Goal: Information Seeking & Learning: Learn about a topic

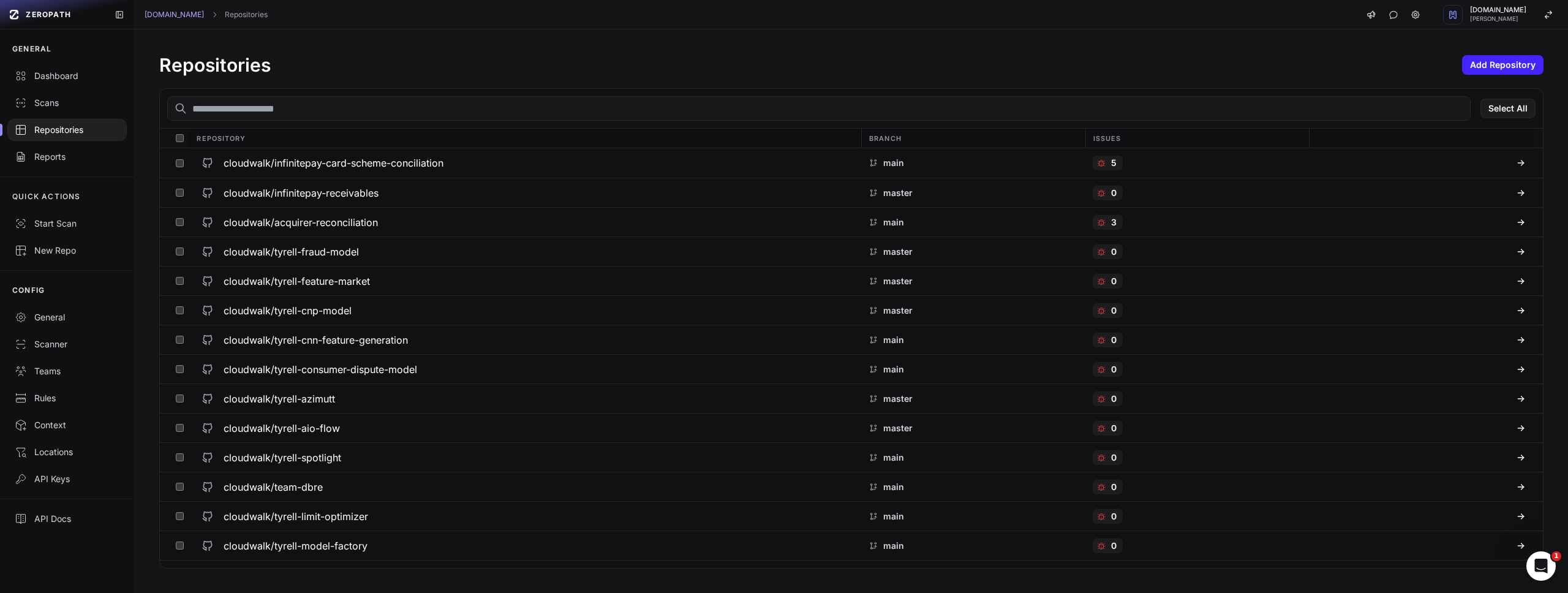
click at [330, 118] on input "text" at bounding box center [818, 109] width 1303 height 24
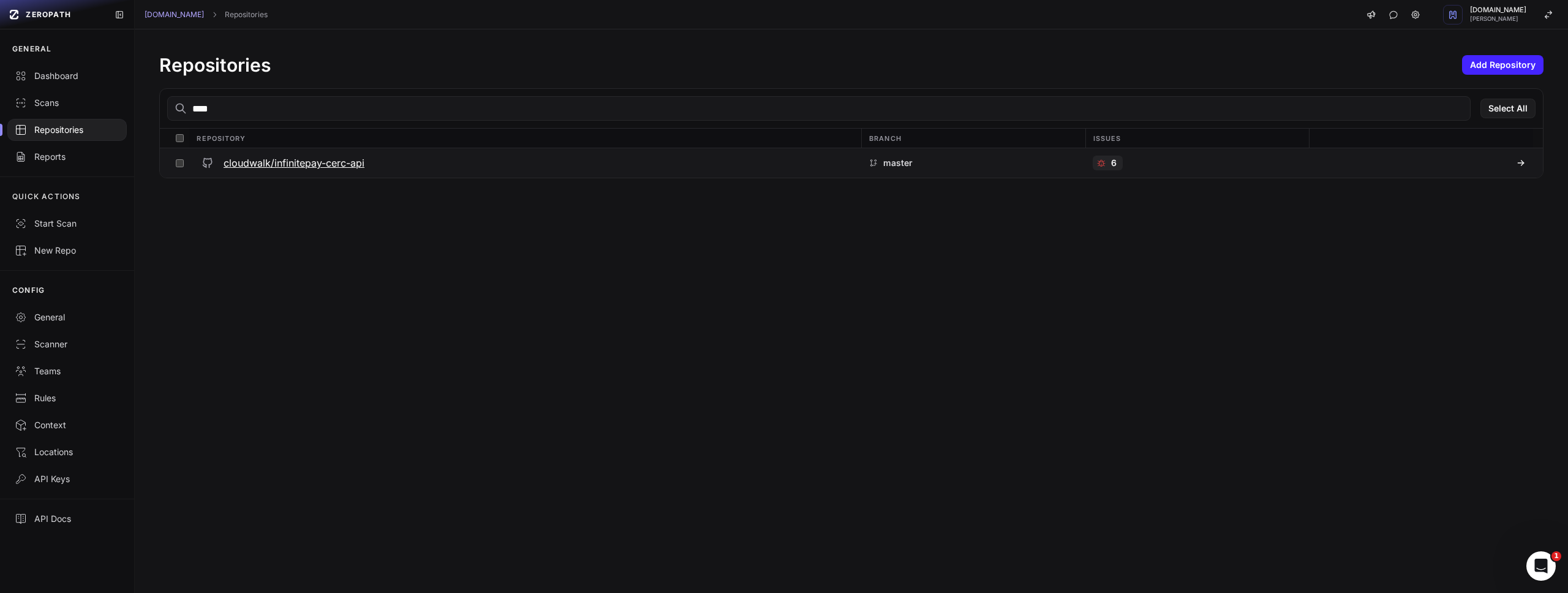
type input "****"
click at [328, 160] on h3 "cloudwalk/infinitepay-cerc-api" at bounding box center [294, 163] width 141 height 15
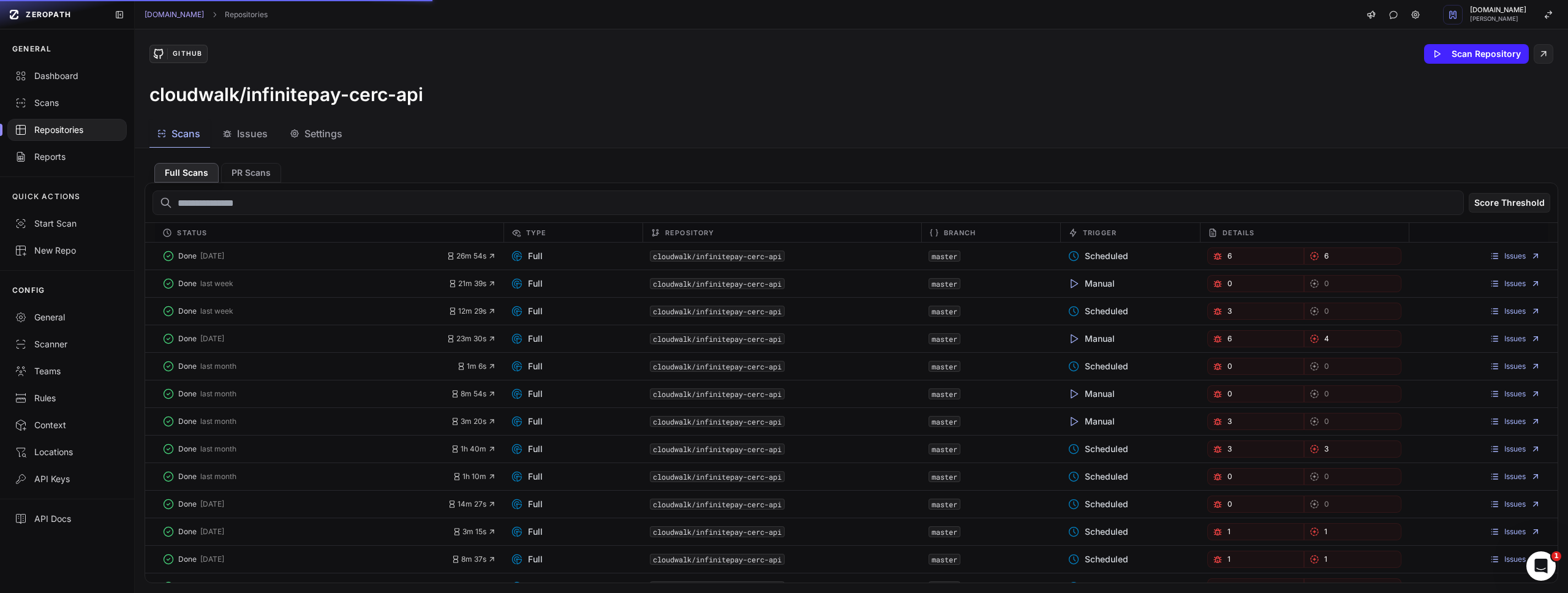
click at [330, 134] on span "Settings" at bounding box center [323, 134] width 38 height 15
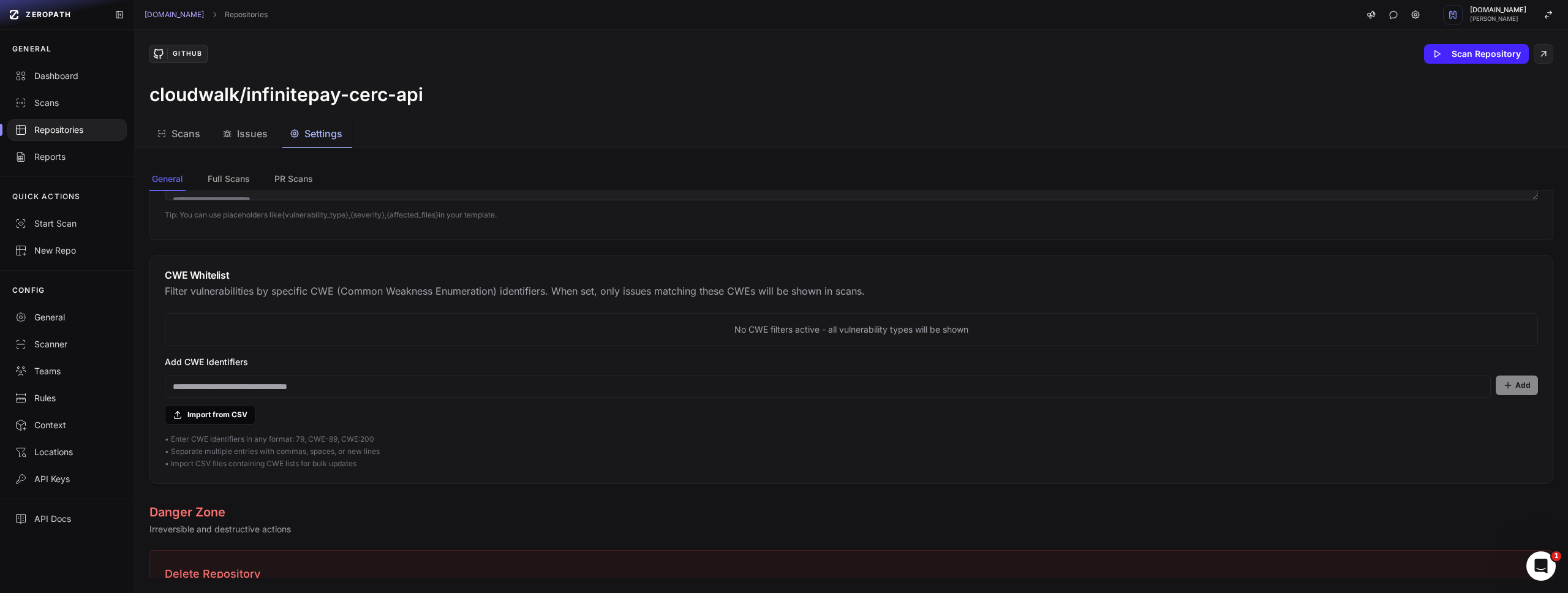
scroll to position [944, 0]
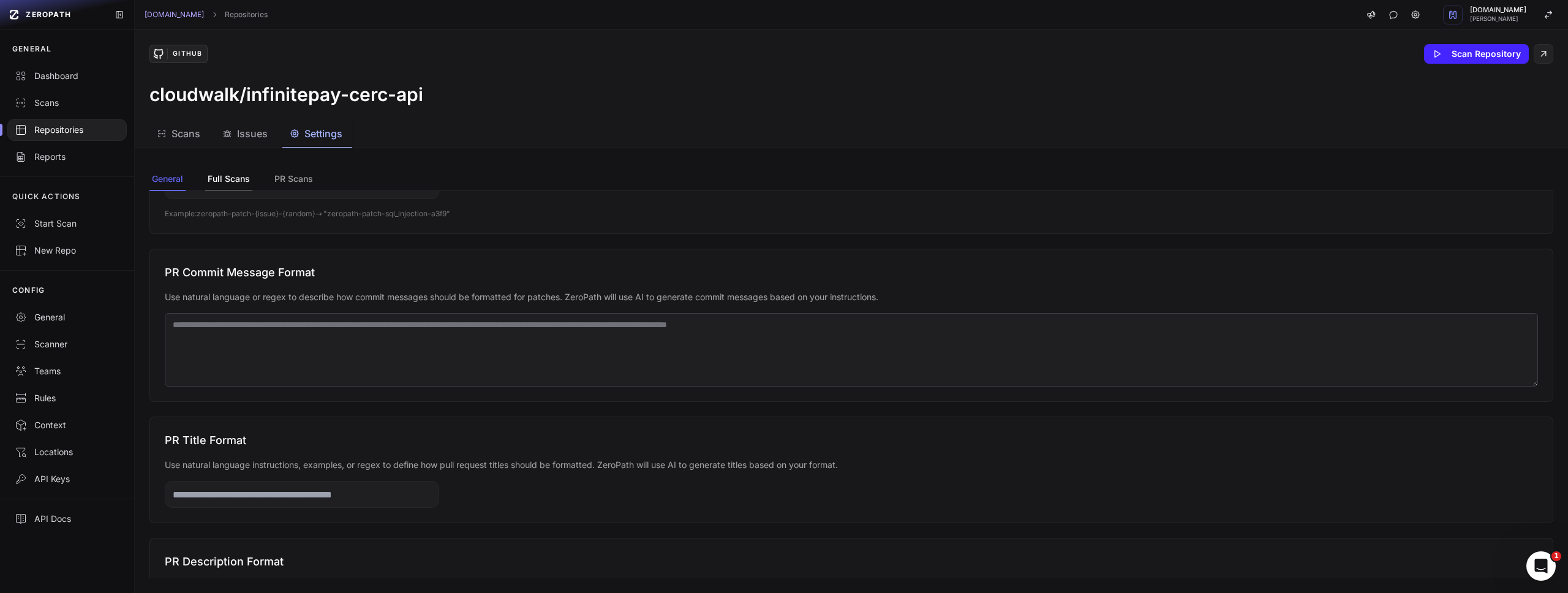
click at [272, 180] on button "Full Scans" at bounding box center [294, 179] width 44 height 23
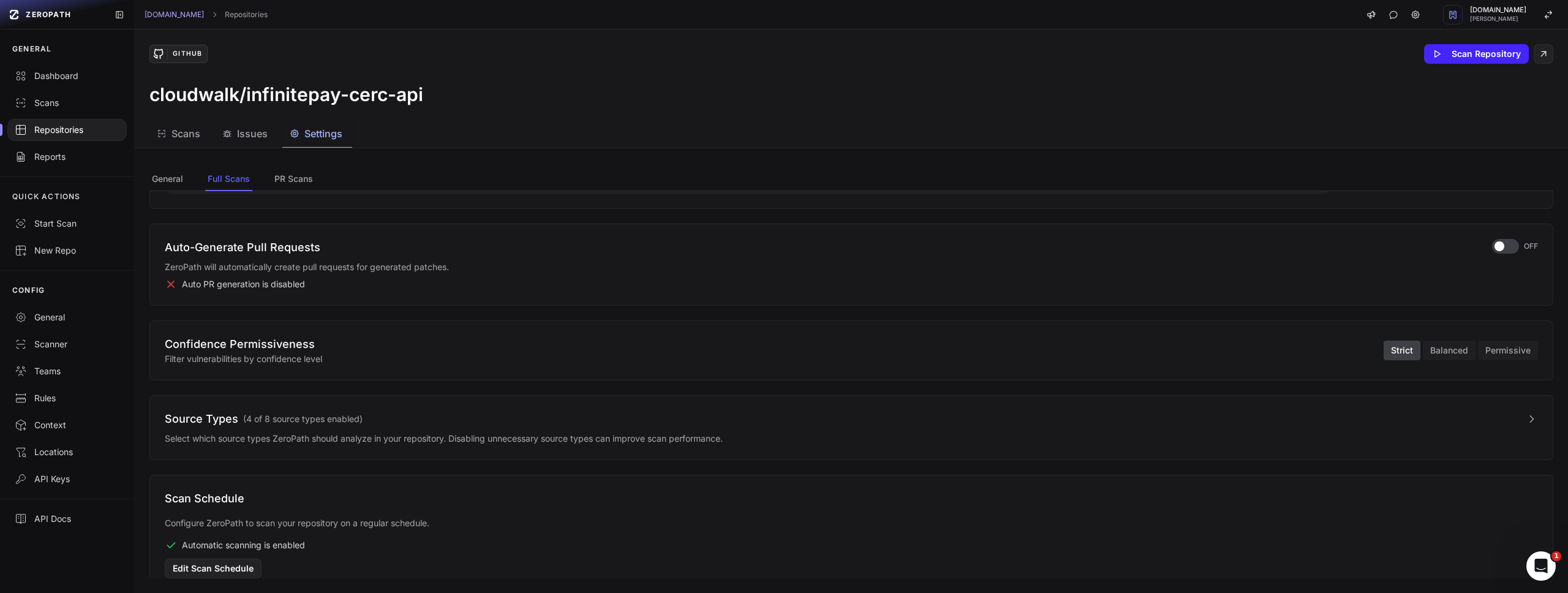
scroll to position [277, 0]
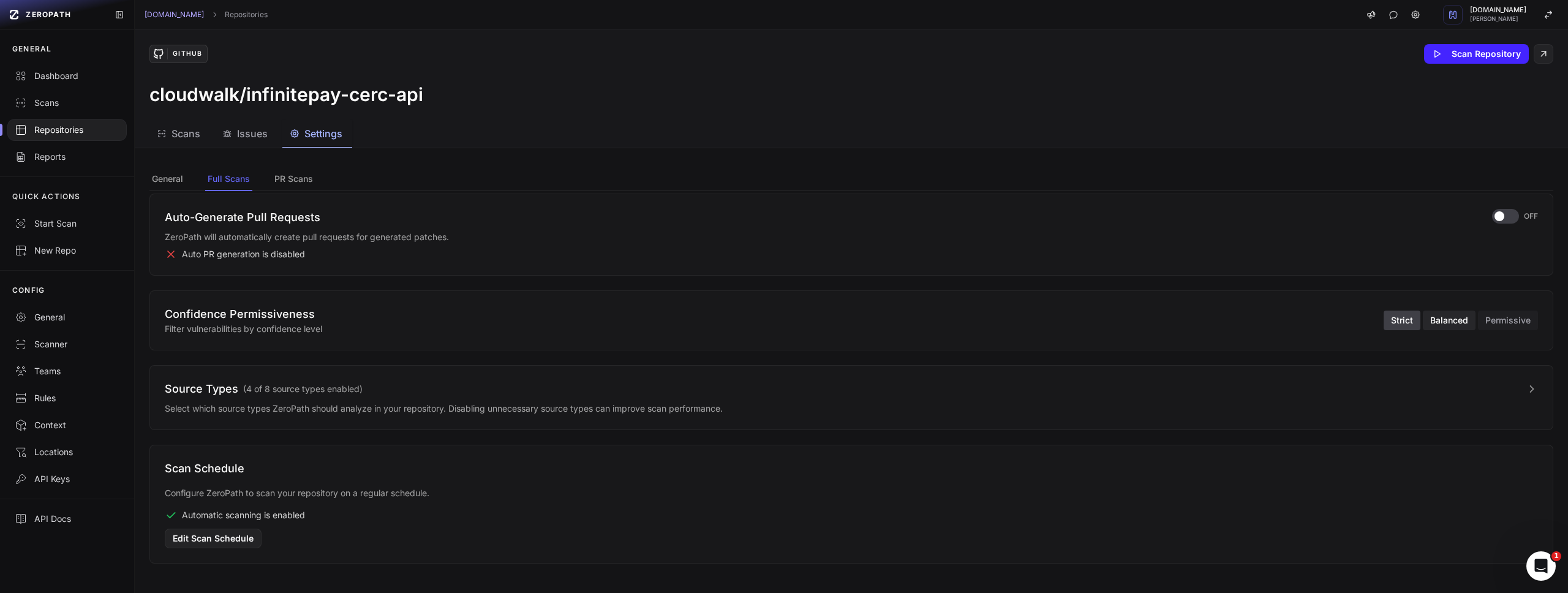
click at [1440, 322] on button "Balanced" at bounding box center [1449, 320] width 53 height 19
click at [1388, 322] on button "Strict" at bounding box center [1401, 320] width 36 height 19
click at [1445, 323] on button "Balanced" at bounding box center [1449, 320] width 53 height 19
click at [292, 181] on button "PR Scans" at bounding box center [294, 179] width 44 height 23
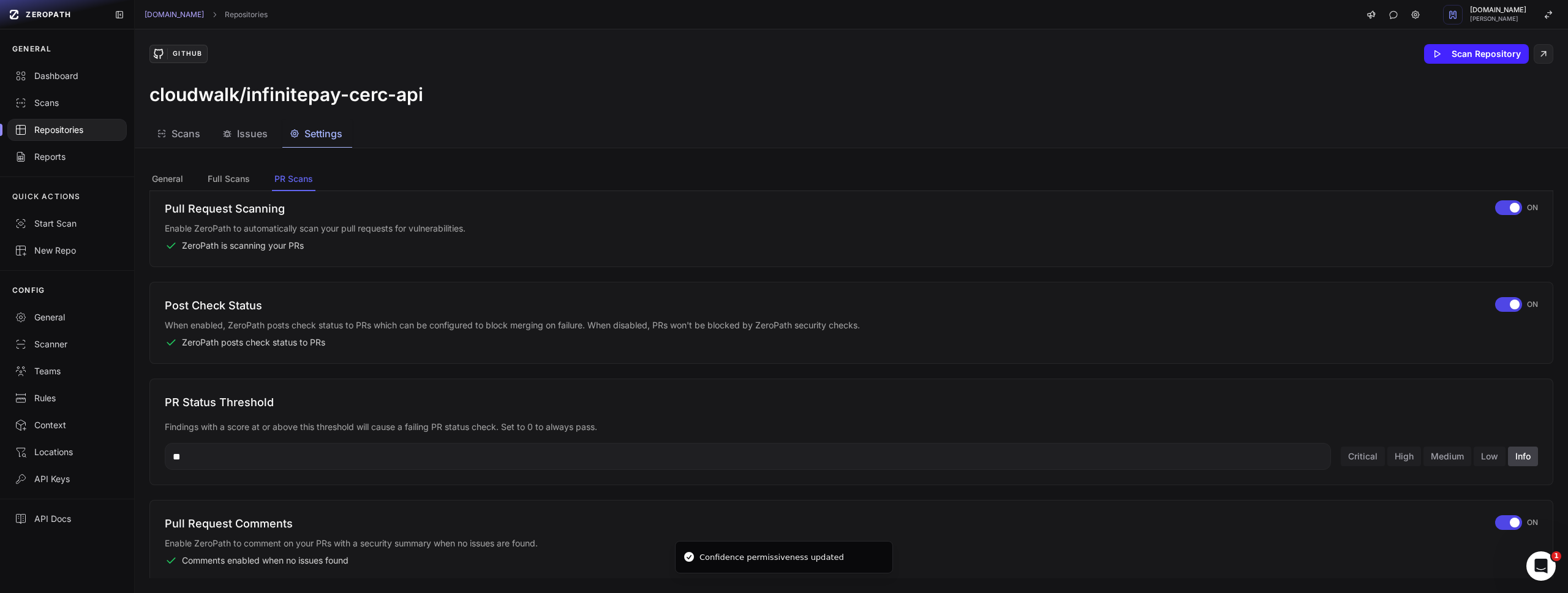
scroll to position [0, 0]
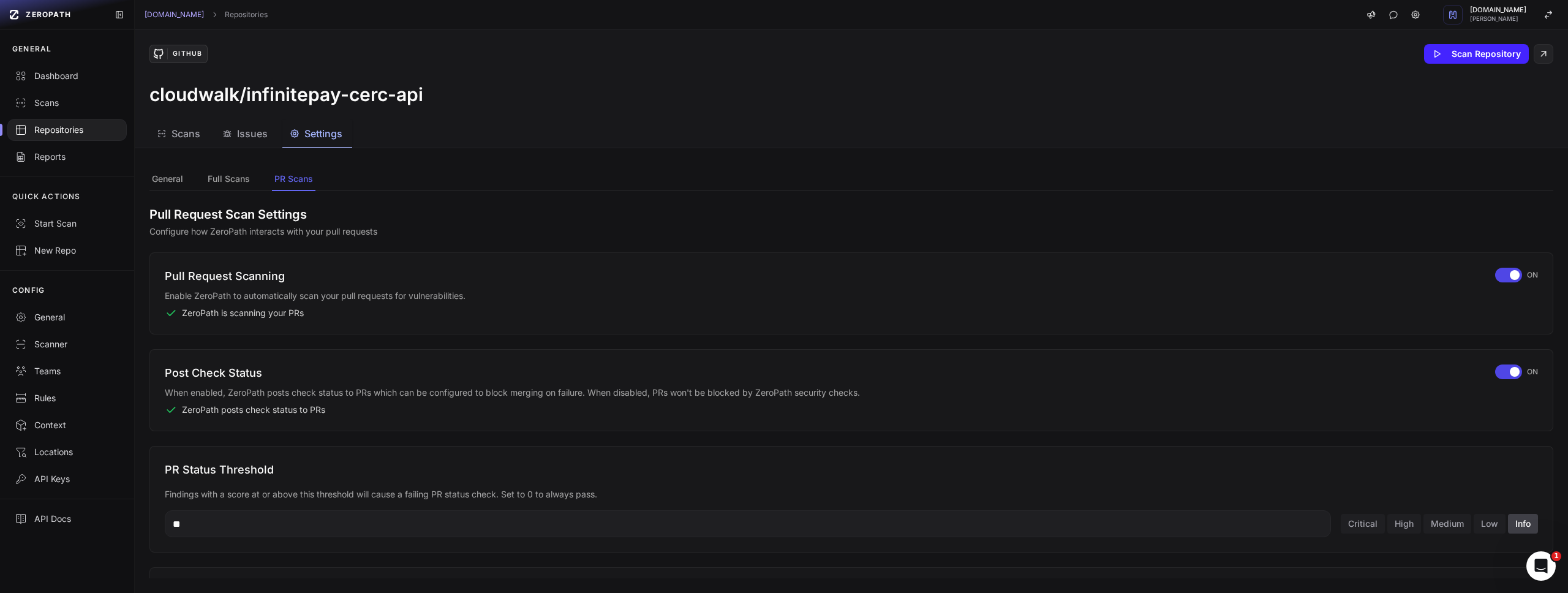
click at [185, 134] on span "Scans" at bounding box center [186, 134] width 29 height 15
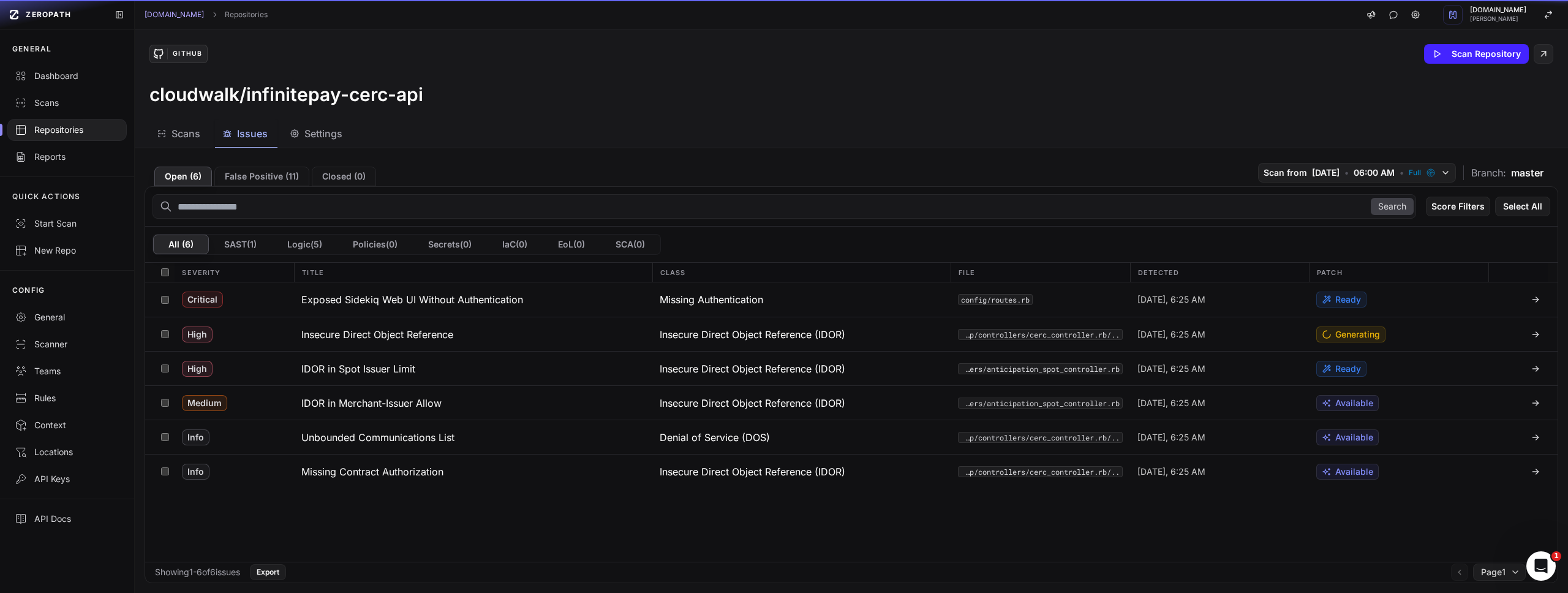
click at [255, 137] on span "Issues" at bounding box center [253, 134] width 31 height 15
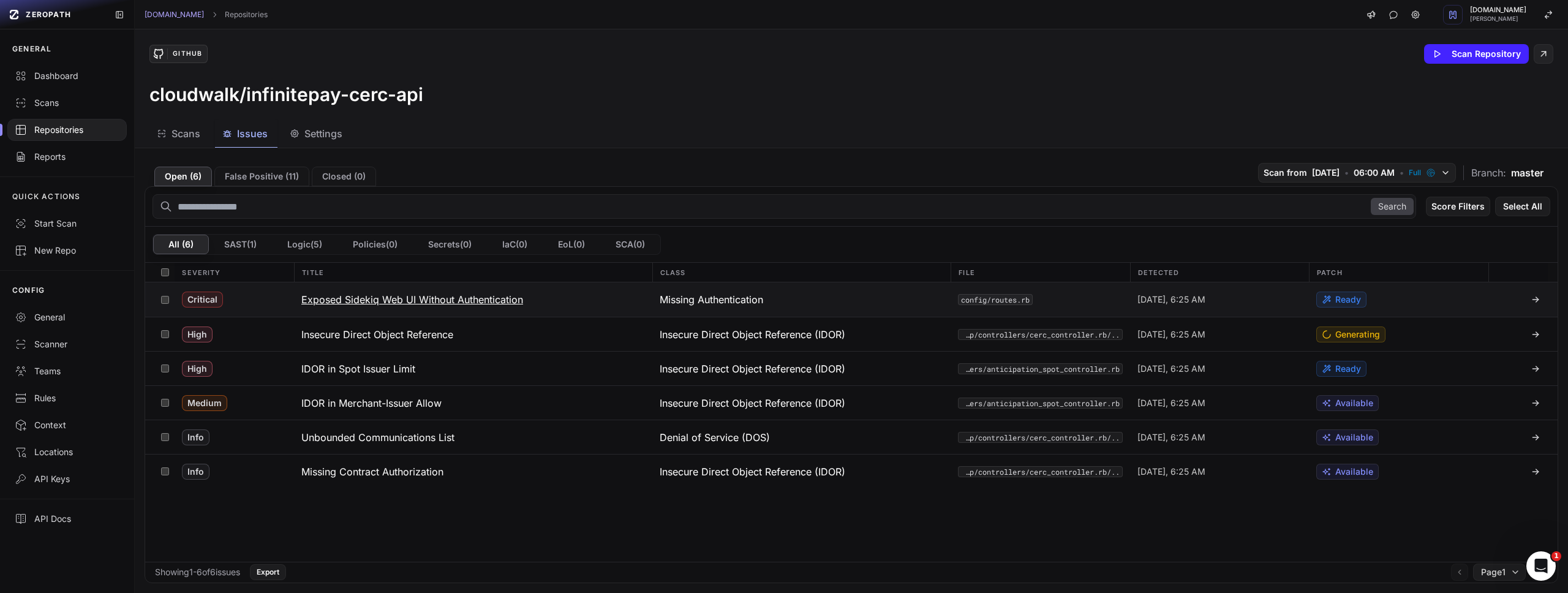
click at [509, 298] on h3 "Exposed Sidekiq Web UI Without Authentication" at bounding box center [412, 300] width 222 height 15
click at [428, 297] on h3 "Exposed Sidekiq Web UI Without Authentication" at bounding box center [412, 300] width 222 height 15
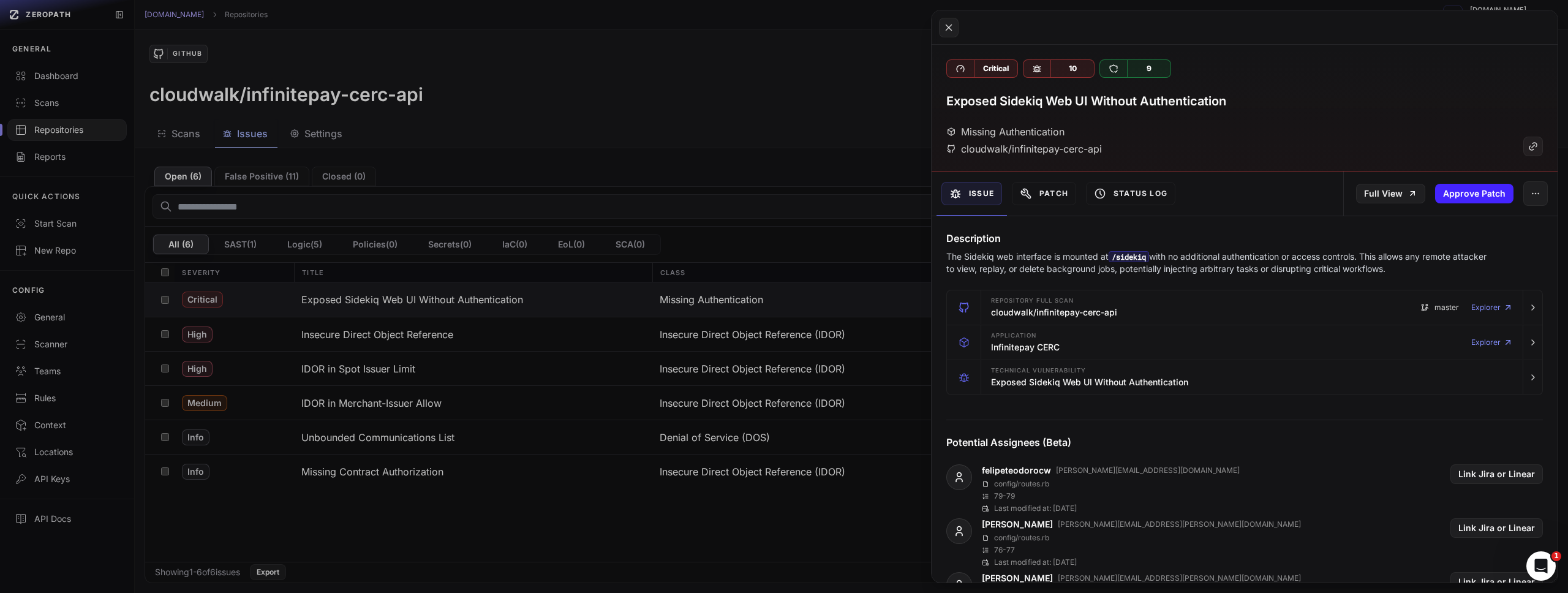
drag, startPoint x: 1170, startPoint y: 256, endPoint x: 1459, endPoint y: 266, distance: 289.2
click at [1459, 266] on p "The Sidekiq web interface is mounted at /sidekiq with no additional authenticat…" at bounding box center [1221, 262] width 549 height 24
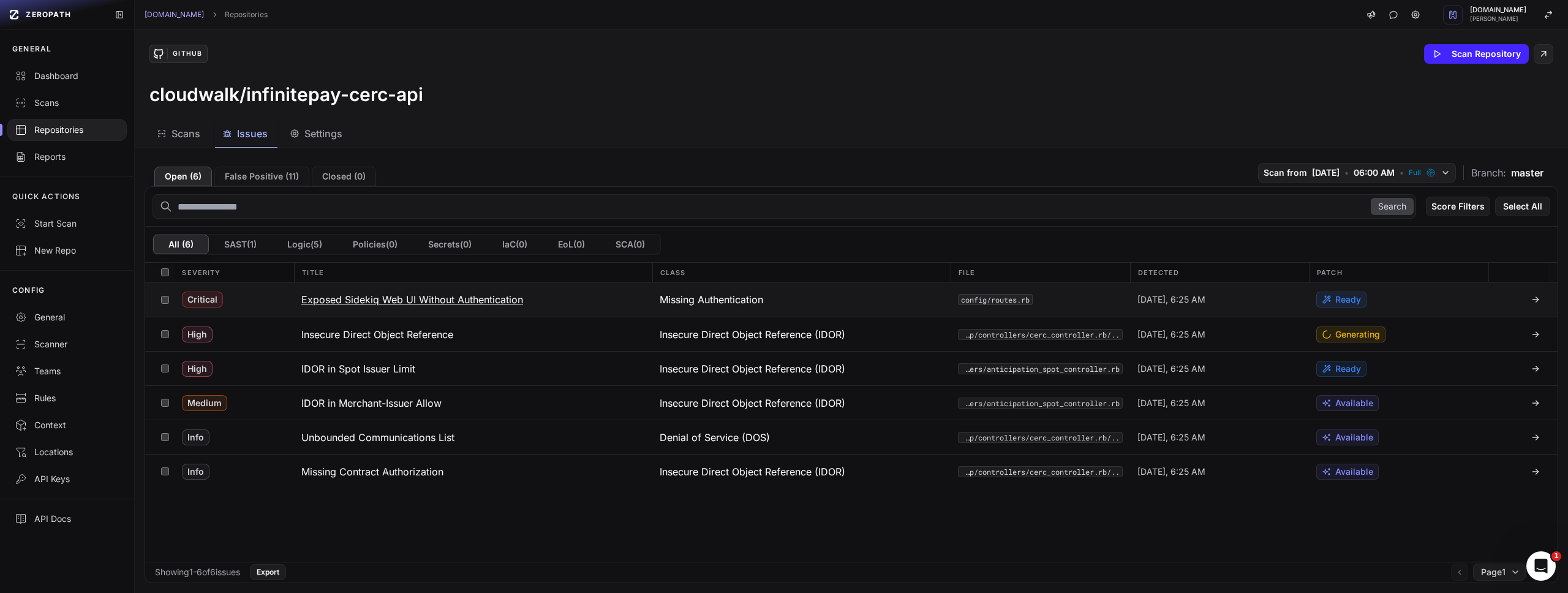
click at [1140, 301] on span "[DATE], 6:25 AM" at bounding box center [1171, 299] width 68 height 12
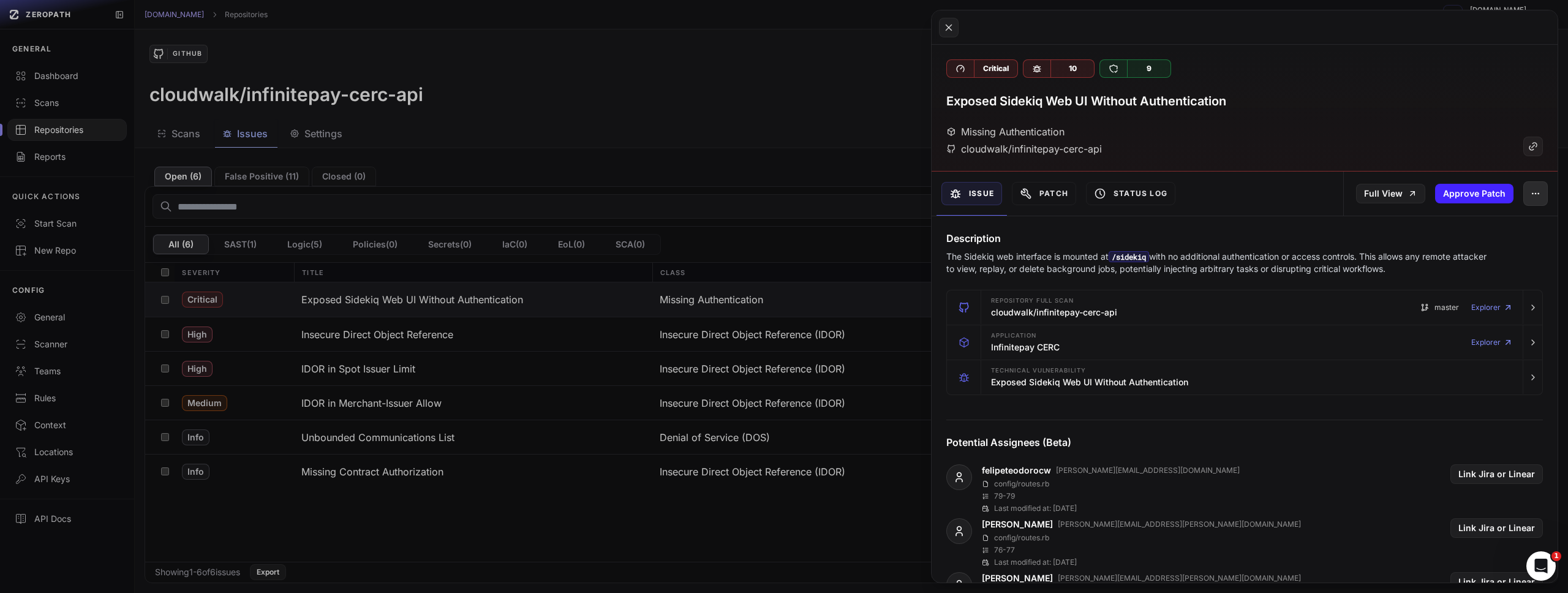
click at [1528, 203] on button "button" at bounding box center [1536, 194] width 24 height 24
click at [1483, 229] on div "False Positive" at bounding box center [1470, 226] width 131 height 29
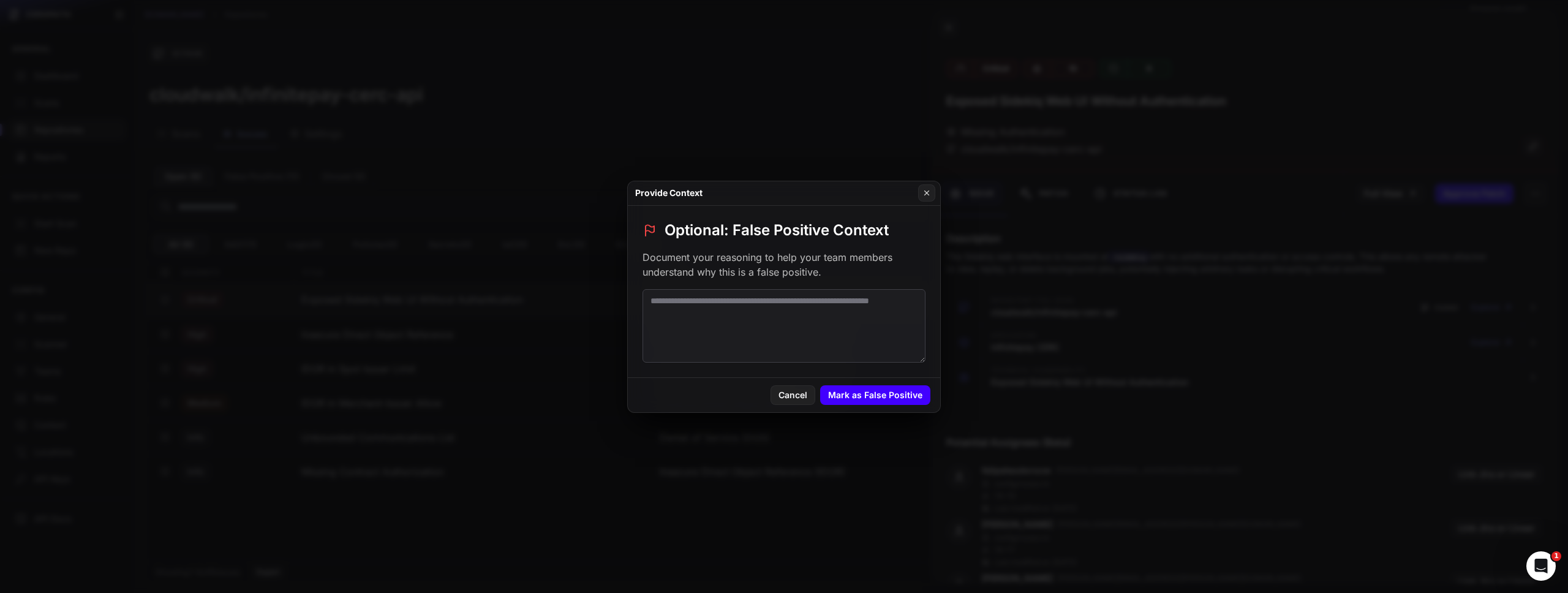
click at [830, 393] on button "Mark as False Positive" at bounding box center [876, 395] width 110 height 19
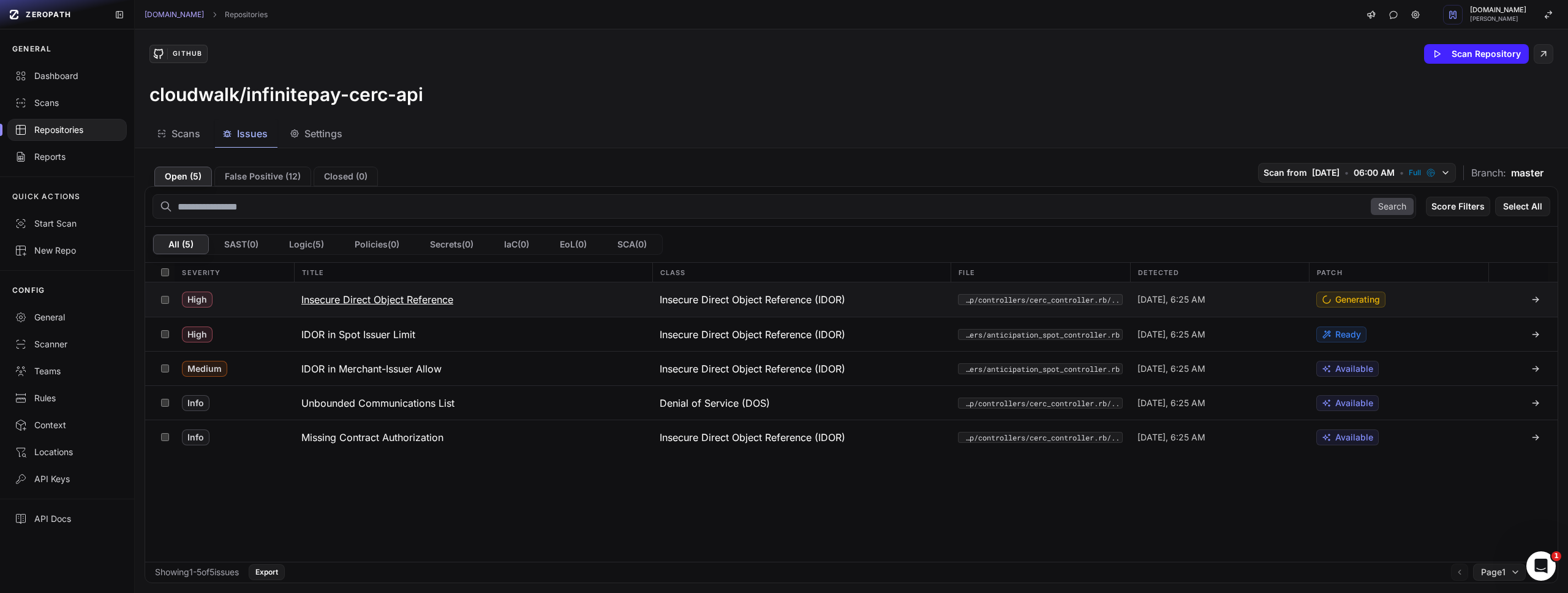
click at [735, 295] on span "Insecure Direct Object Reference (IDOR)" at bounding box center [752, 300] width 185 height 15
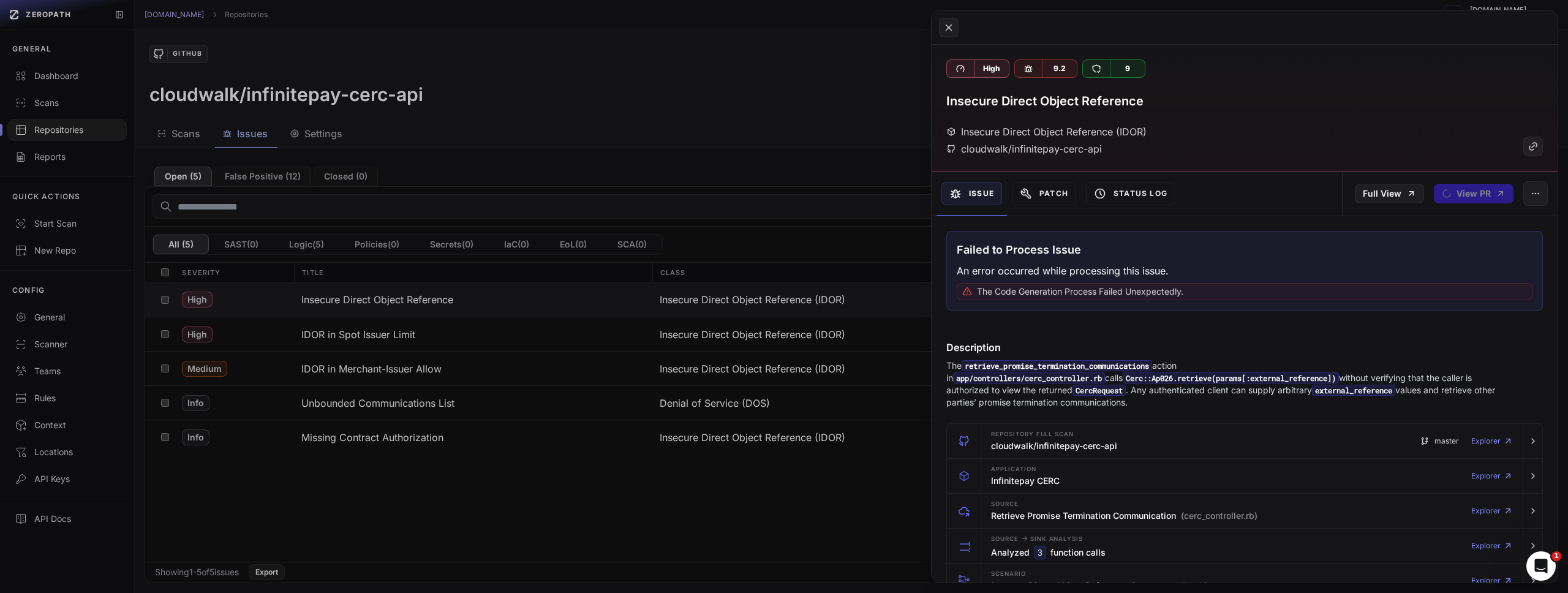
click at [551, 326] on button at bounding box center [784, 296] width 1568 height 593
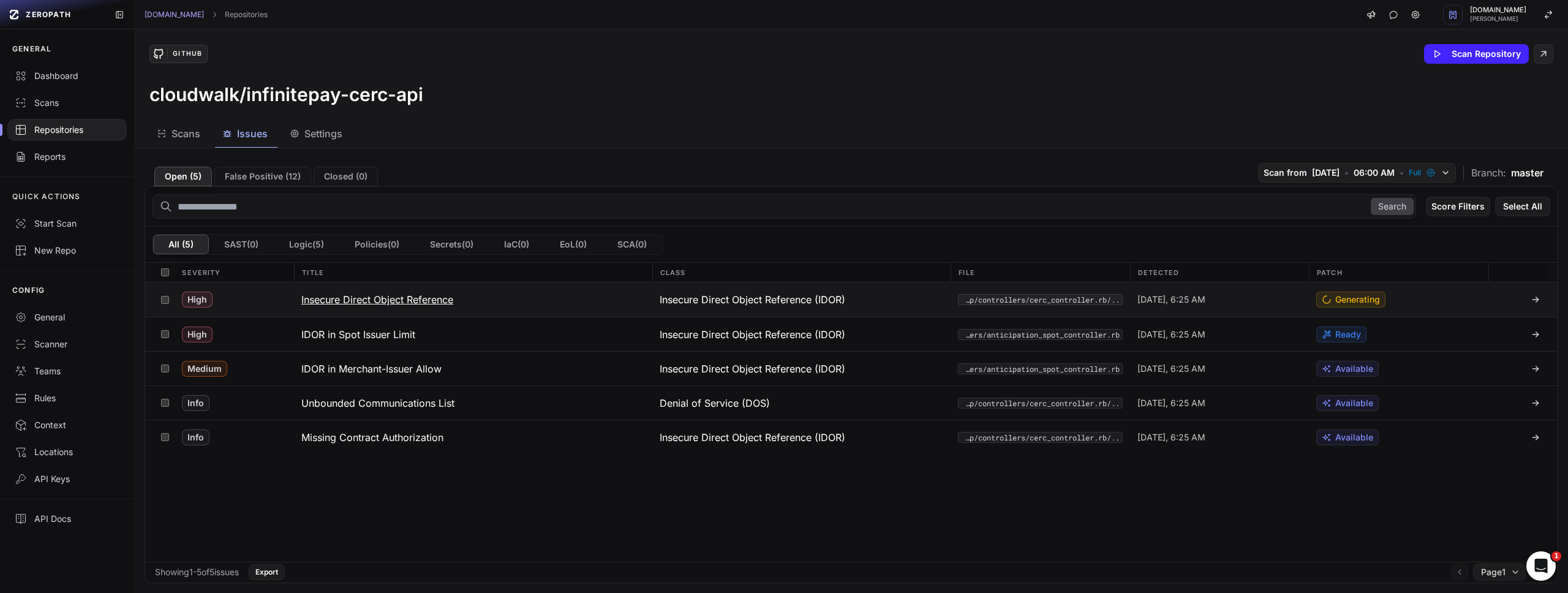
click at [398, 296] on h3 "Insecure Direct Object Reference" at bounding box center [377, 300] width 152 height 15
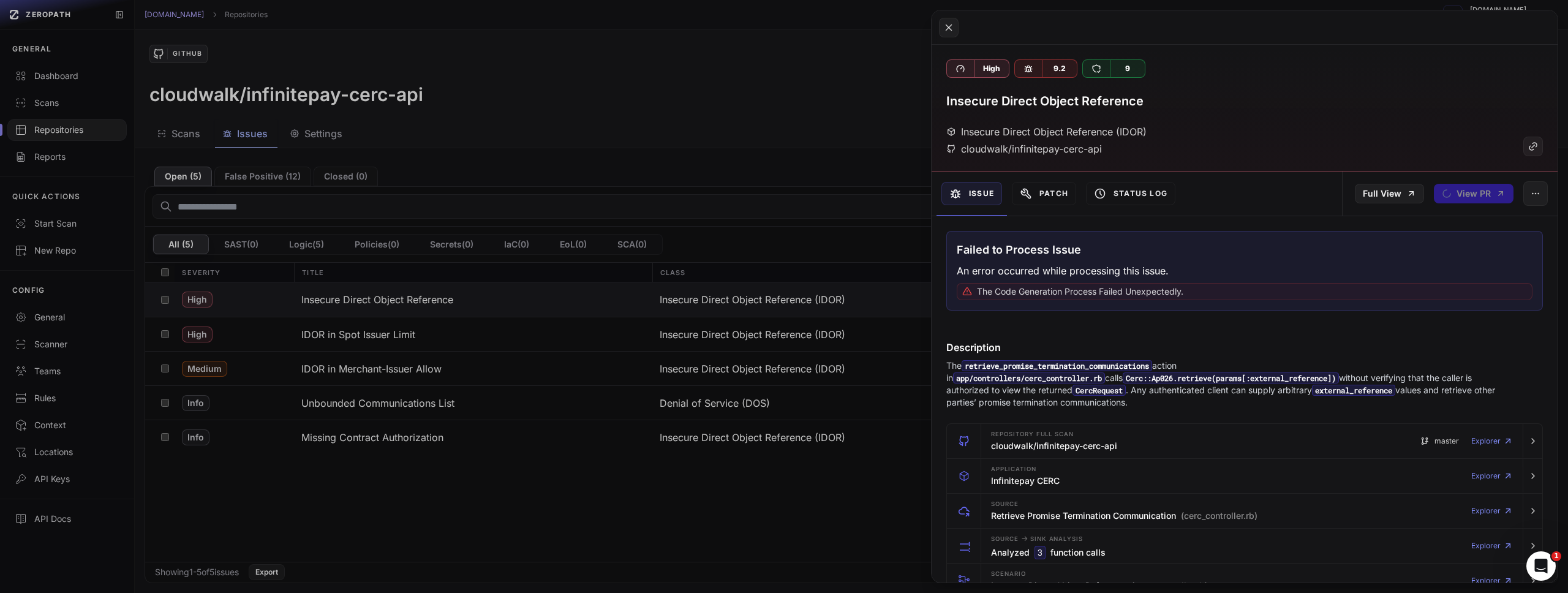
click at [1062, 366] on code "retrieve_promise_termination_communications" at bounding box center [1056, 366] width 190 height 11
copy code "retrieve_promise_termination_communications"
click at [1523, 194] on button "button" at bounding box center [1536, 194] width 24 height 24
click at [1479, 228] on div "False Positive" at bounding box center [1470, 226] width 131 height 29
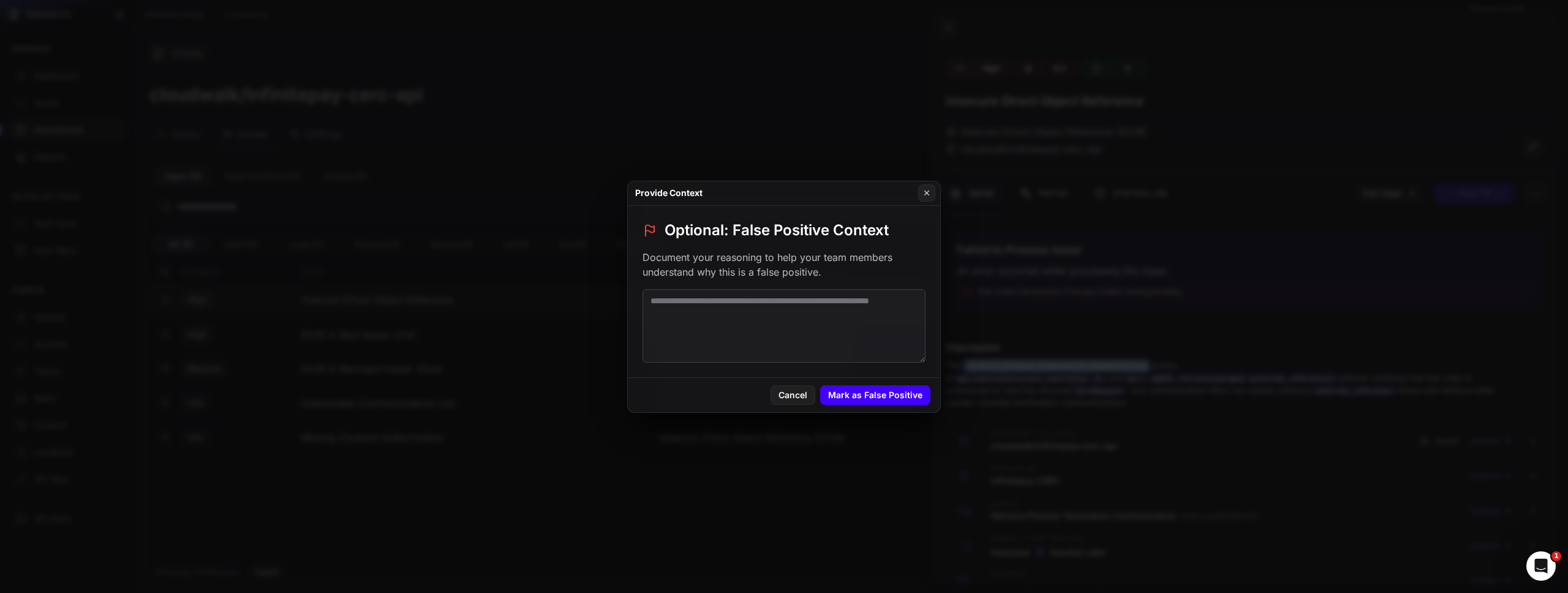
click at [890, 401] on button "Mark as False Positive" at bounding box center [876, 395] width 110 height 19
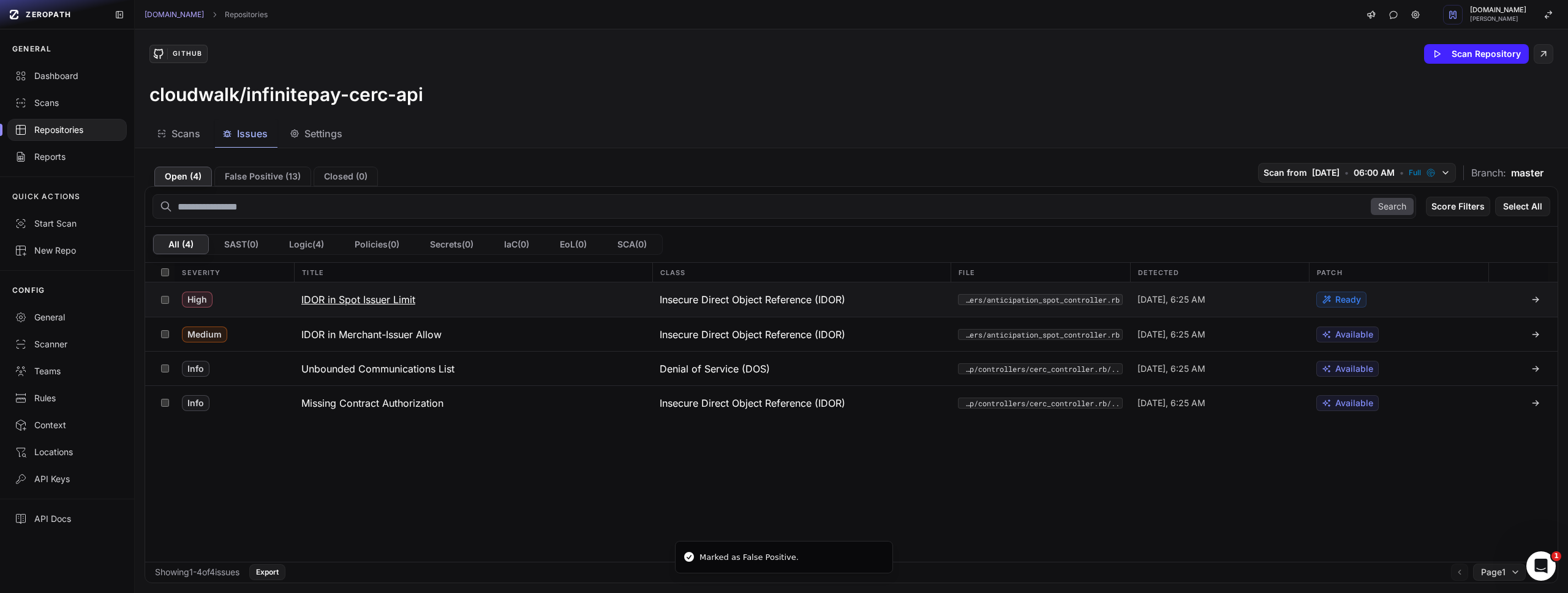
click at [372, 298] on h3 "IDOR in Spot Issuer Limit" at bounding box center [358, 300] width 114 height 15
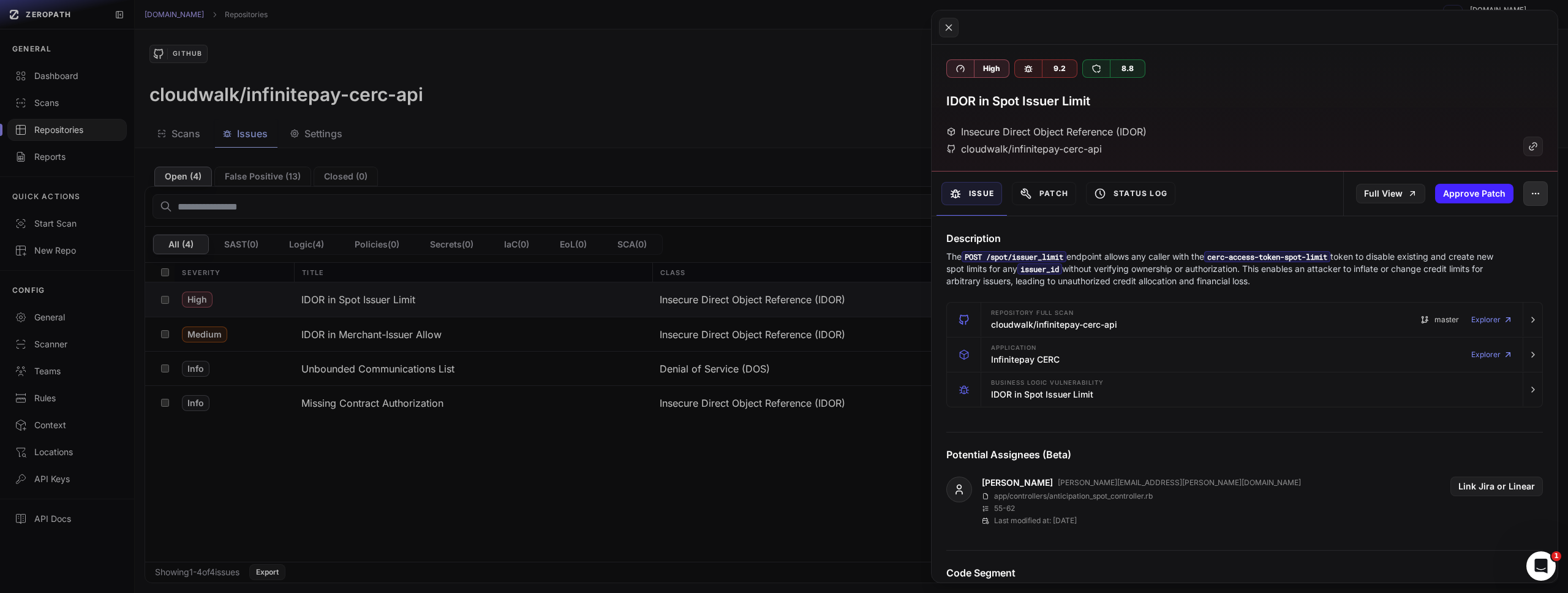
click at [1534, 197] on button "button" at bounding box center [1536, 194] width 24 height 24
click at [1487, 228] on div "False Positive" at bounding box center [1470, 226] width 131 height 29
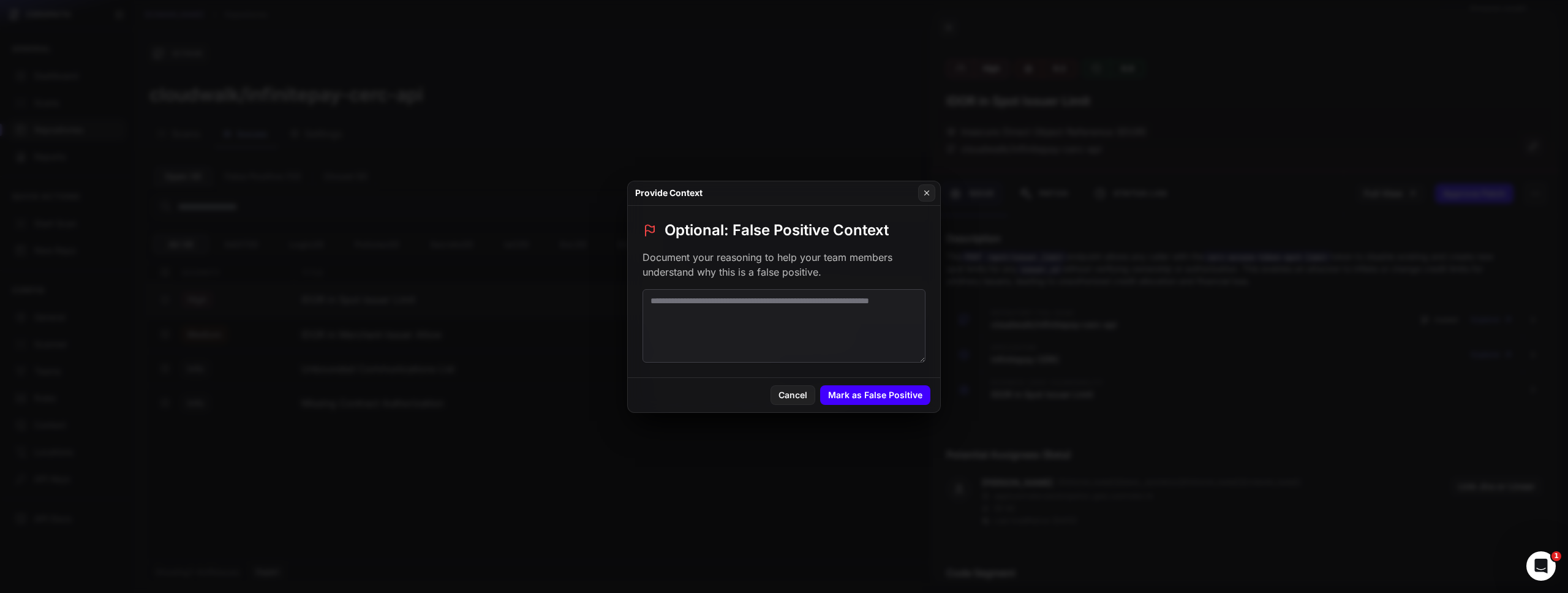
click at [871, 394] on button "Mark as False Positive" at bounding box center [876, 395] width 110 height 19
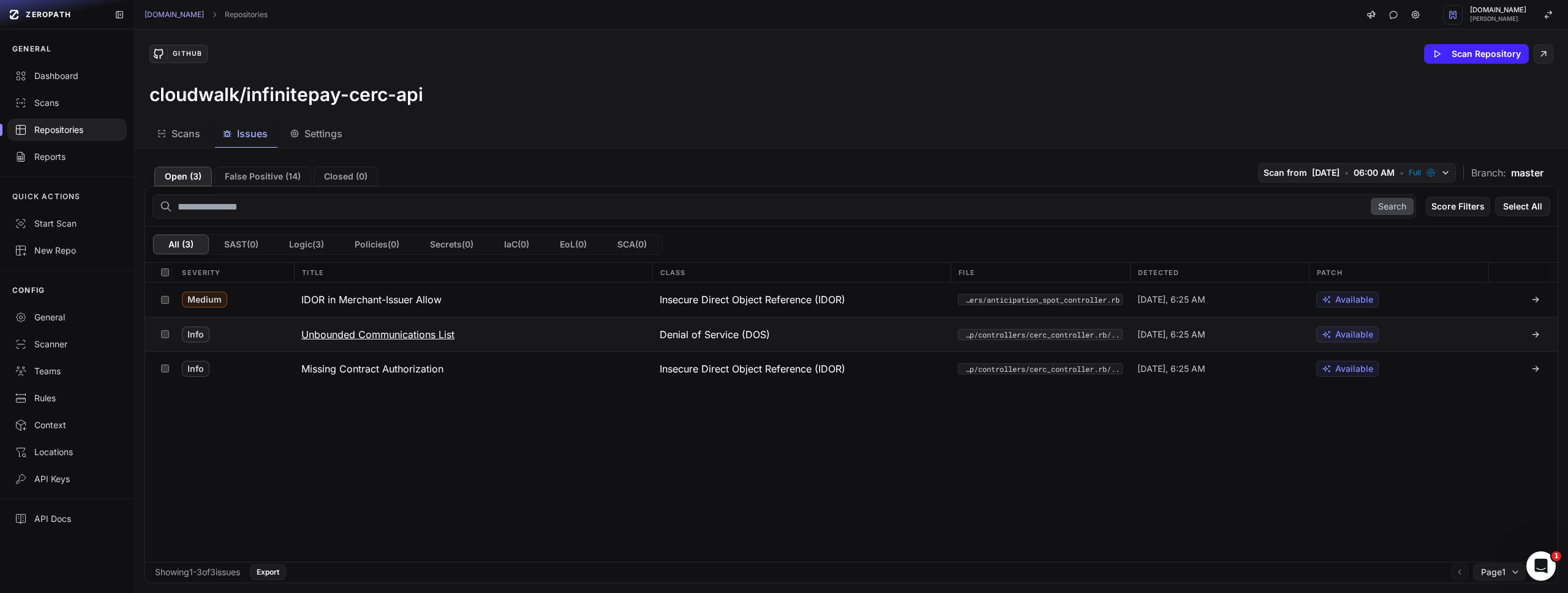
click at [426, 335] on h3 "Unbounded Communications List" at bounding box center [377, 335] width 153 height 15
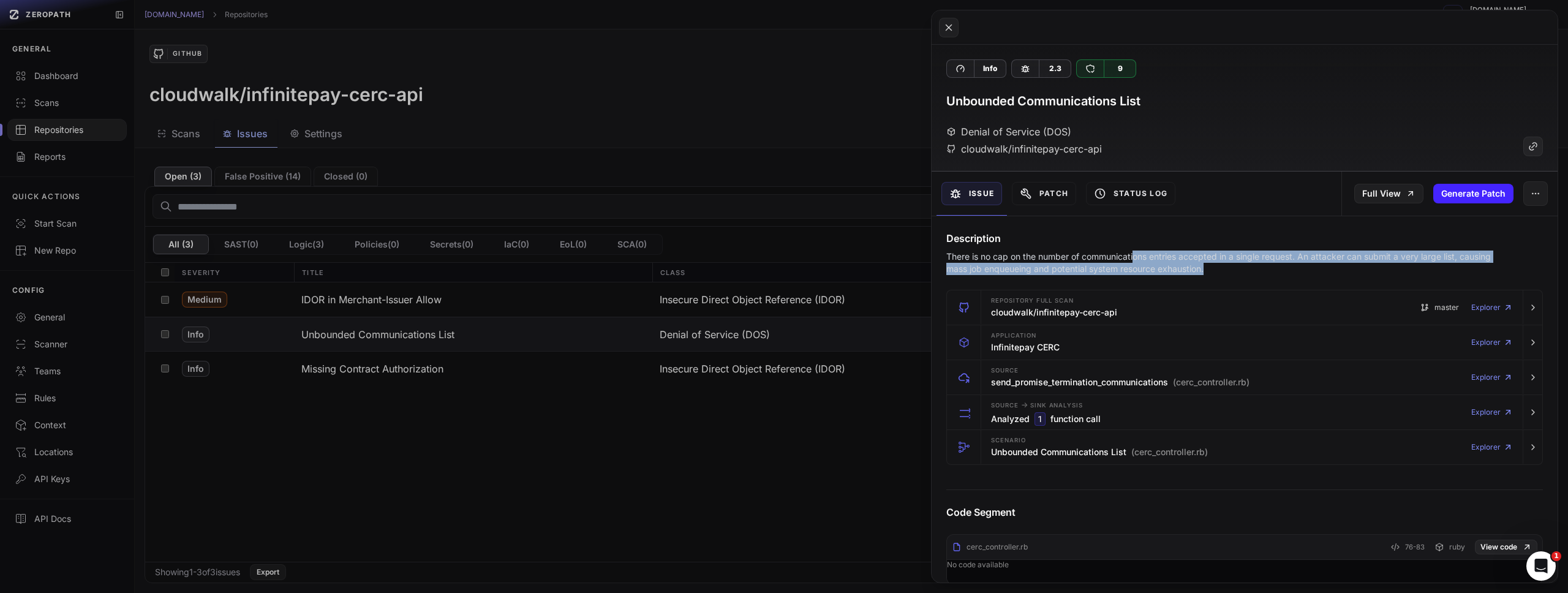
drag, startPoint x: 1136, startPoint y: 258, endPoint x: 1292, endPoint y: 264, distance: 156.1
click at [1292, 264] on p "There is no cap on the number of communications entries accepted in a single re…" at bounding box center [1221, 262] width 549 height 24
click at [1192, 258] on p "There is no cap on the number of communications entries accepted in a single re…" at bounding box center [1221, 262] width 549 height 24
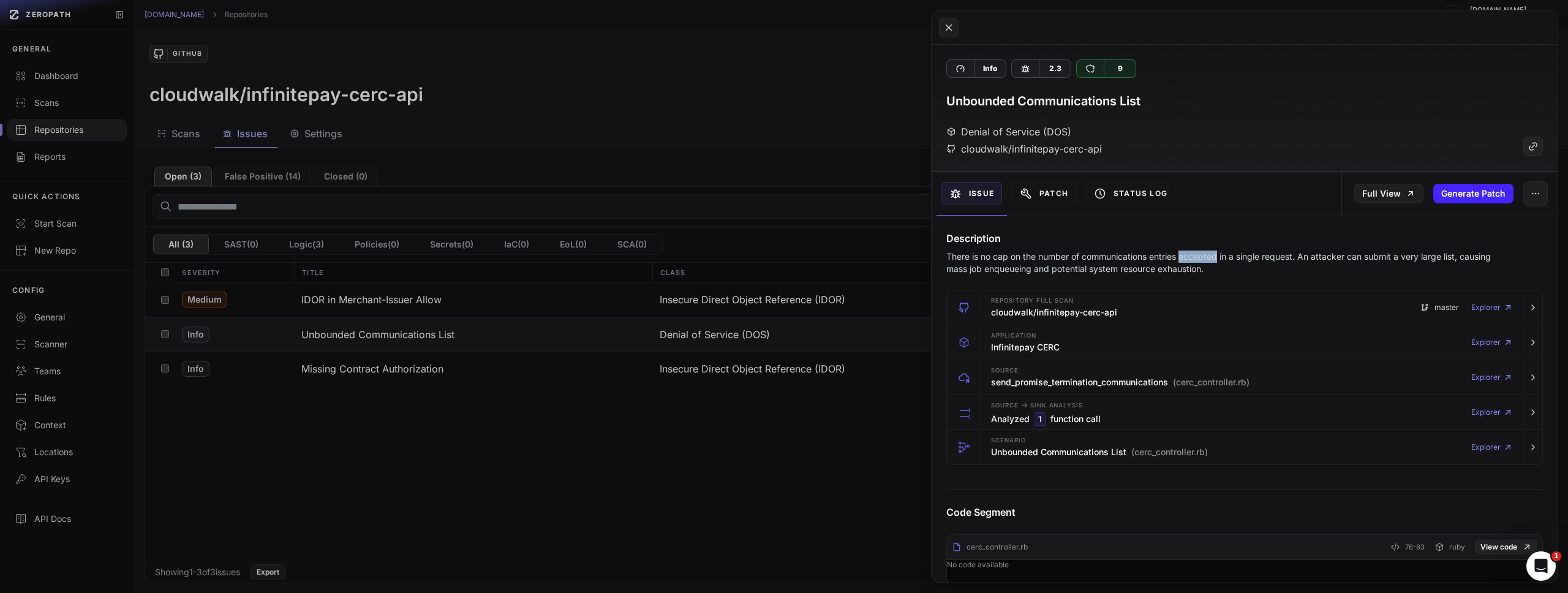
click at [1192, 258] on p "There is no cap on the number of communications entries accepted in a single re…" at bounding box center [1221, 262] width 549 height 24
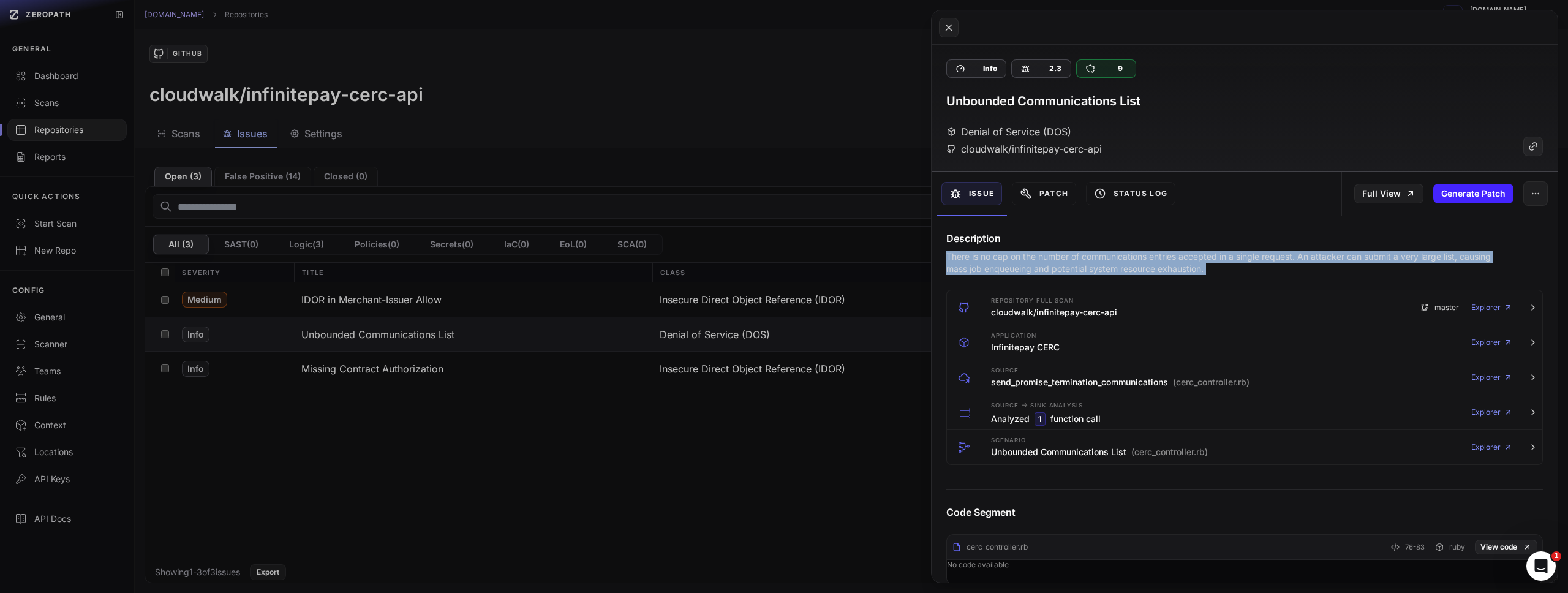
click at [1192, 258] on p "There is no cap on the number of communications entries accepted in a single re…" at bounding box center [1221, 262] width 549 height 24
click at [703, 504] on button at bounding box center [784, 296] width 1568 height 593
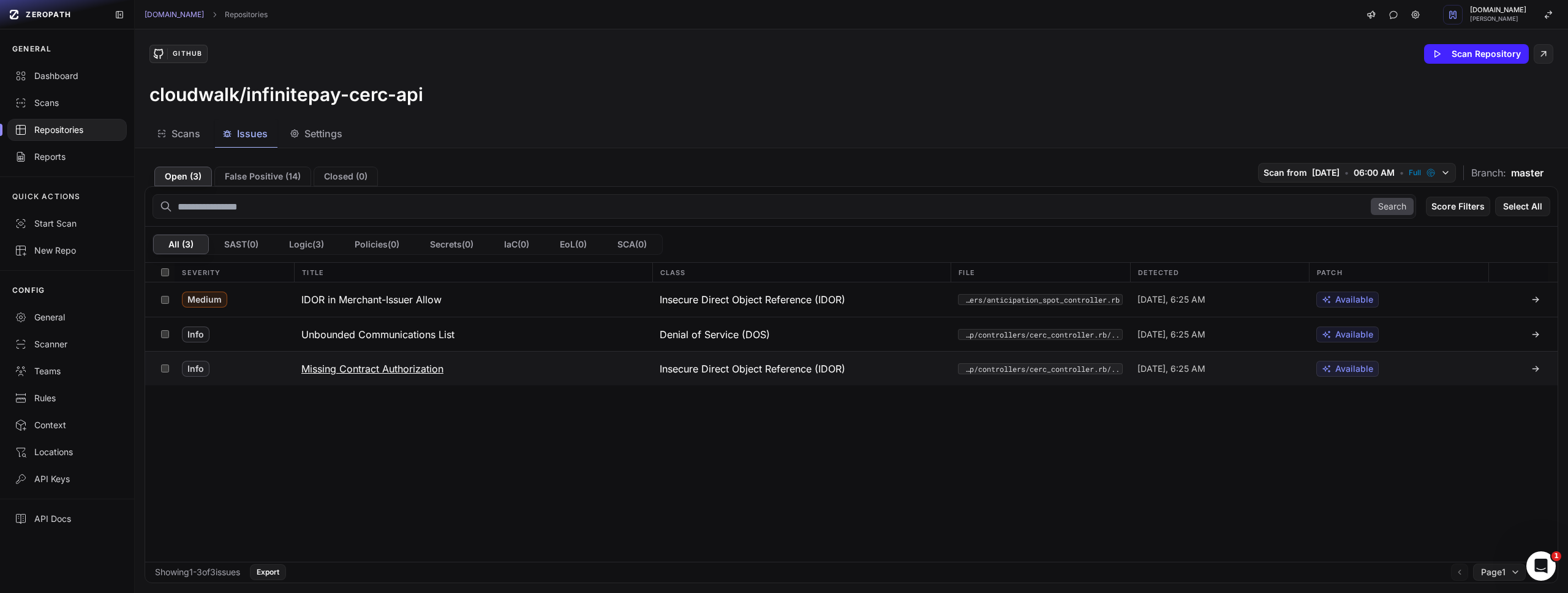
click at [378, 370] on h3 "Missing Contract Authorization" at bounding box center [372, 369] width 142 height 15
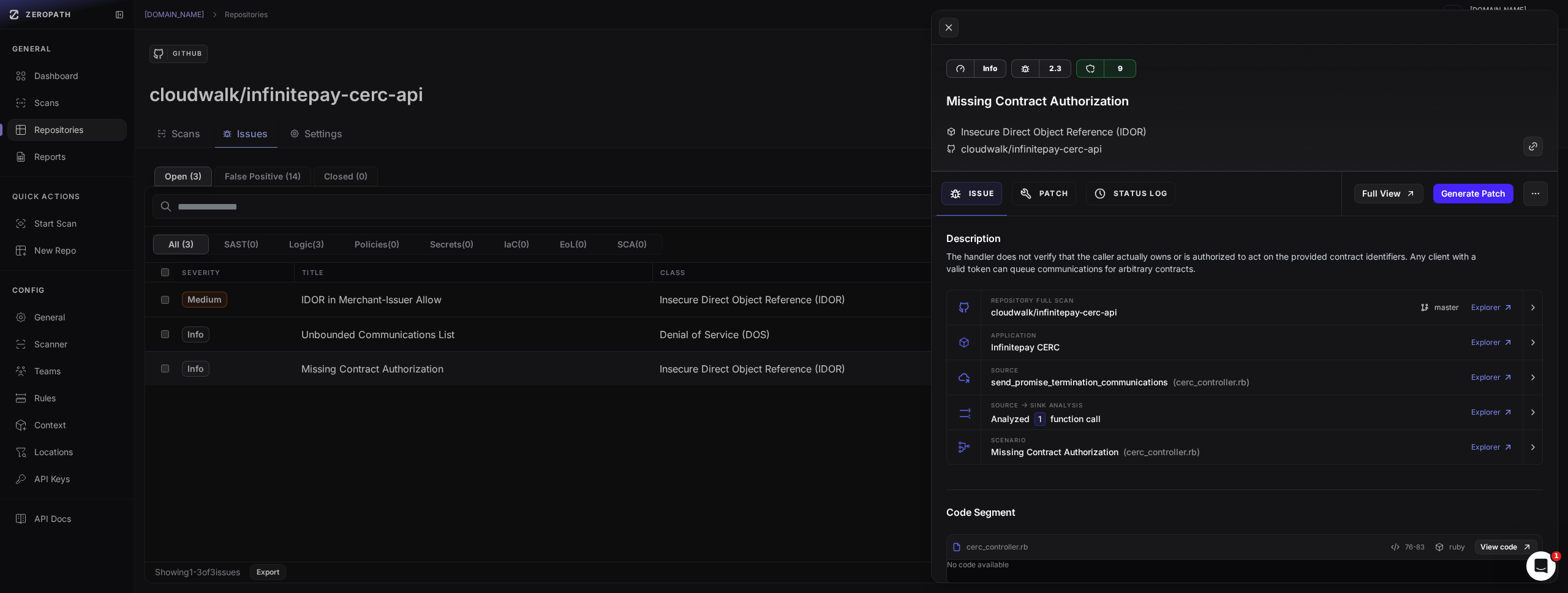
click at [985, 258] on p "The handler does not verify that the caller actually owns or is authorized to a…" at bounding box center [1221, 262] width 549 height 24
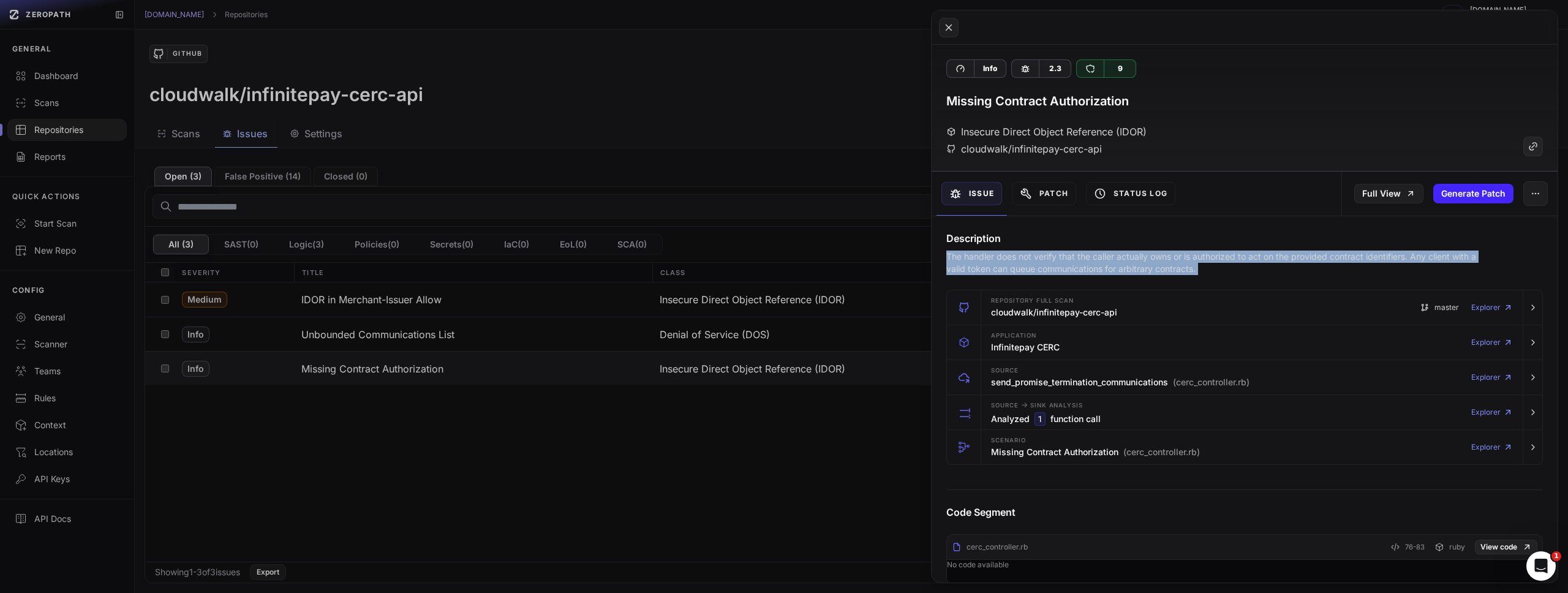
click at [985, 258] on p "The handler does not verify that the caller actually owns or is authorized to a…" at bounding box center [1221, 262] width 549 height 24
